Goal: Information Seeking & Learning: Check status

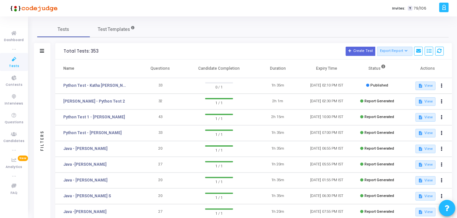
click at [17, 63] on icon at bounding box center [14, 59] width 14 height 8
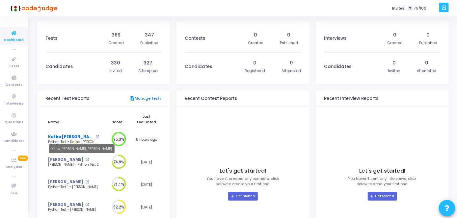
click at [74, 136] on link "Katha [PERSON_NAME] [PERSON_NAME]" at bounding box center [71, 137] width 46 height 6
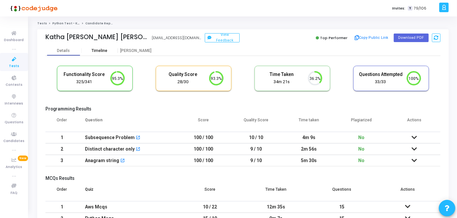
click at [97, 51] on div "Timeline" at bounding box center [100, 50] width 16 height 5
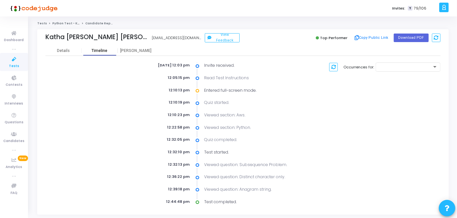
scroll to position [17, 0]
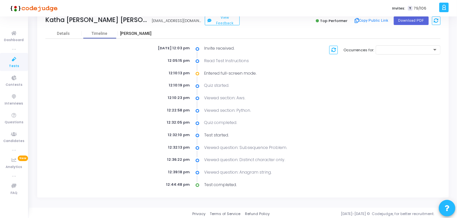
click at [140, 36] on div "[PERSON_NAME]" at bounding box center [136, 34] width 36 height 10
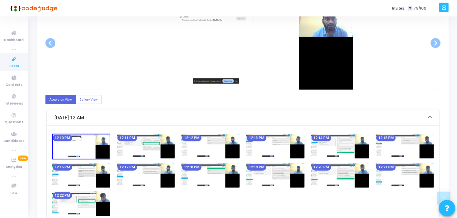
scroll to position [192, 0]
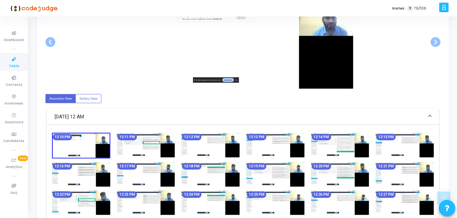
click at [221, 140] on img at bounding box center [211, 145] width 58 height 25
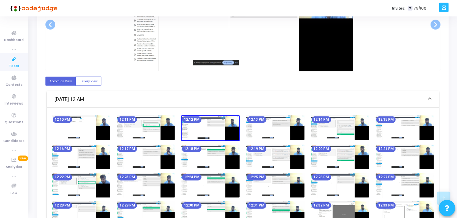
scroll to position [219, 0]
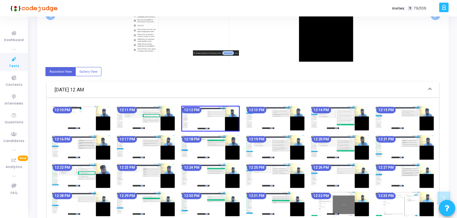
click at [429, 107] on img at bounding box center [405, 118] width 58 height 25
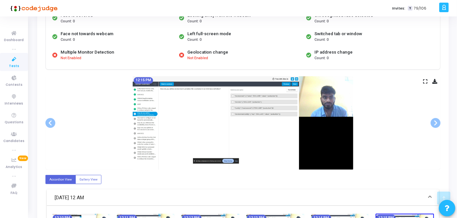
scroll to position [109, 0]
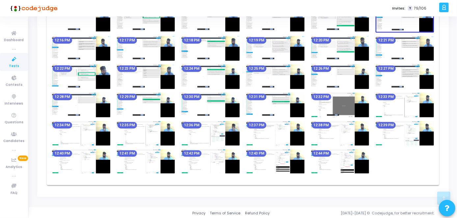
click at [365, 156] on img at bounding box center [340, 162] width 58 height 25
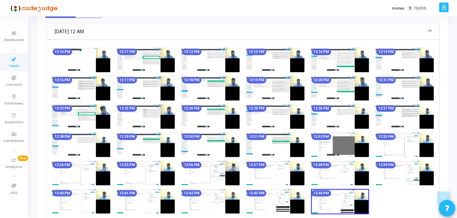
scroll to position [315, 0]
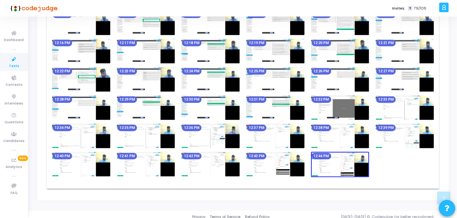
click at [238, 157] on img at bounding box center [211, 164] width 58 height 25
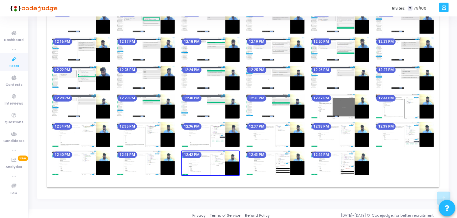
scroll to position [317, 0]
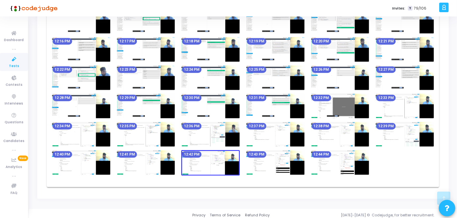
click at [366, 162] on img at bounding box center [340, 163] width 58 height 25
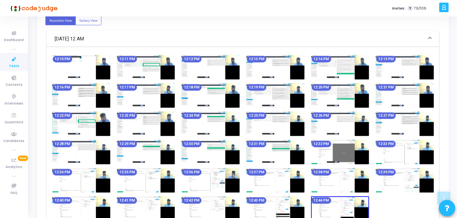
scroll to position [271, 0]
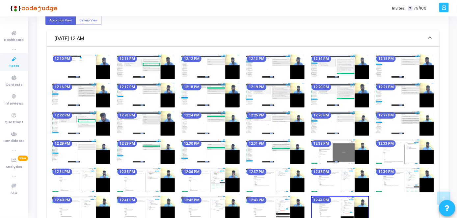
click at [171, 174] on img at bounding box center [146, 180] width 58 height 25
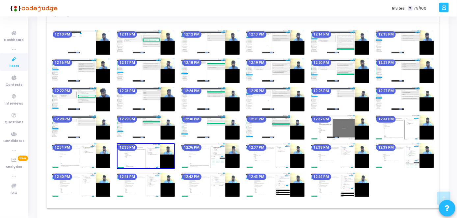
scroll to position [319, 0]
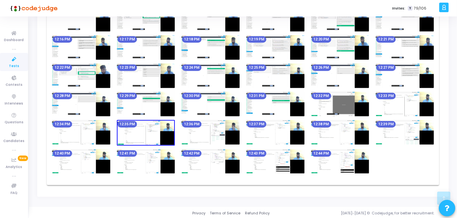
click at [206, 76] on img at bounding box center [211, 76] width 58 height 25
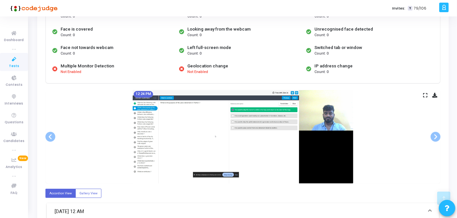
scroll to position [123, 0]
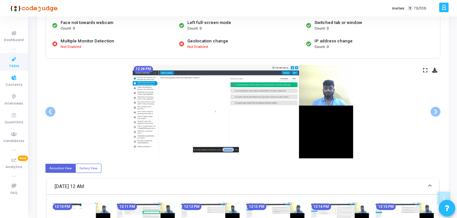
click at [17, 61] on icon at bounding box center [14, 59] width 14 height 8
